Goal: Task Accomplishment & Management: Complete application form

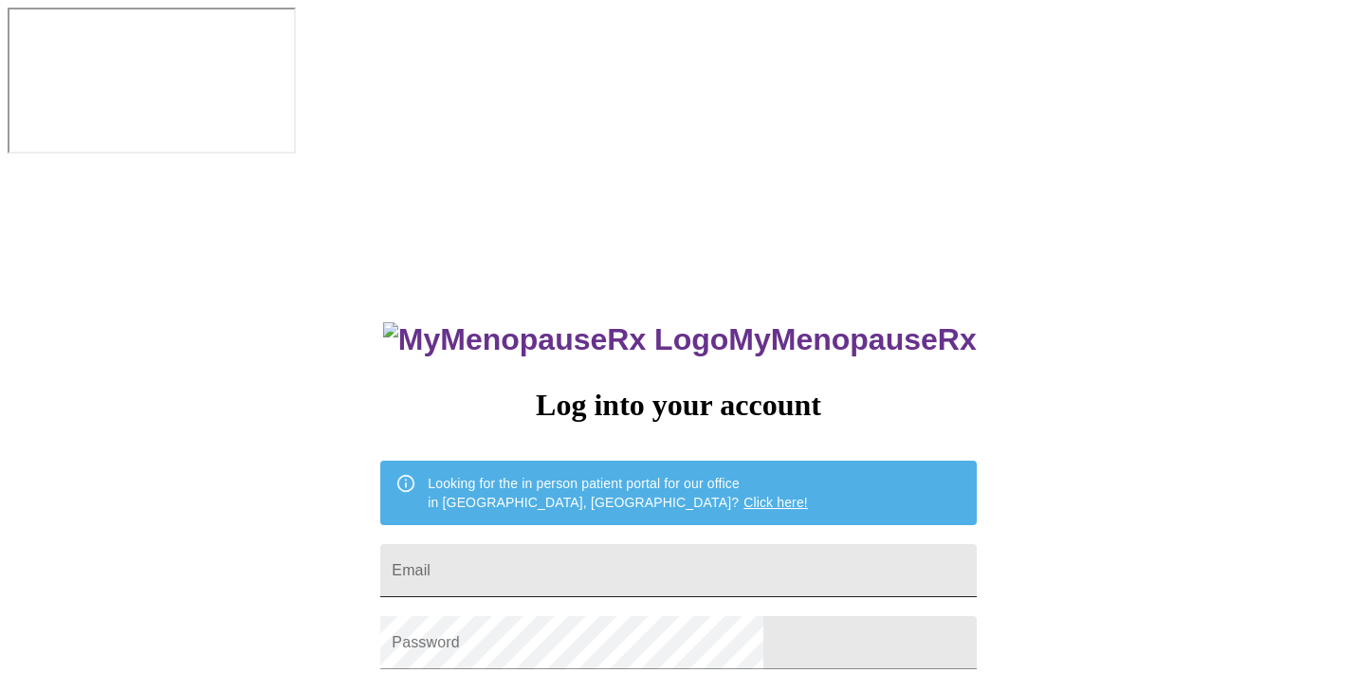
click at [629, 544] on input "Email" at bounding box center [678, 570] width 596 height 53
type input "a"
